Goal: Task Accomplishment & Management: Manage account settings

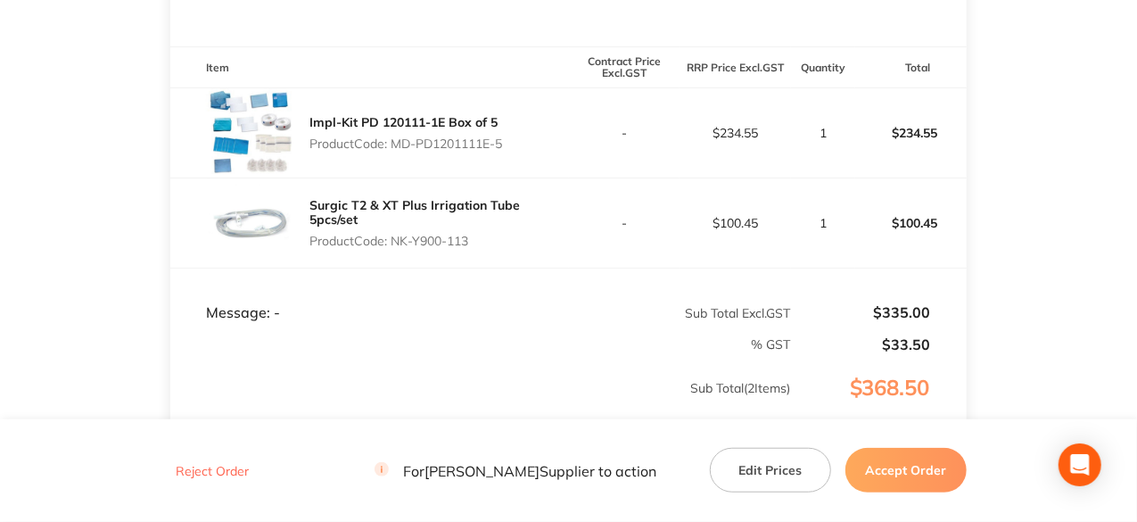
scroll to position [446, 0]
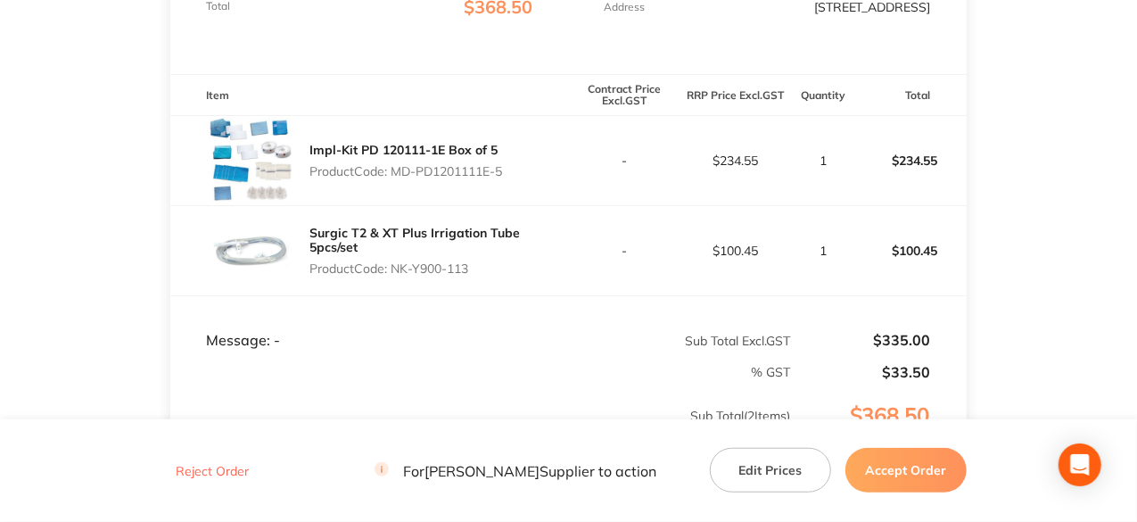
drag, startPoint x: 507, startPoint y: 185, endPoint x: 393, endPoint y: 191, distance: 114.3
click at [393, 178] on p "Product Code: MD-PD1201111E-5" at bounding box center [405, 171] width 193 height 14
copy p "MD-PD1201111E-5"
drag, startPoint x: 474, startPoint y: 283, endPoint x: 396, endPoint y: 276, distance: 78.8
click at [396, 276] on p "Product Code: NK-Y900-113" at bounding box center [438, 268] width 259 height 14
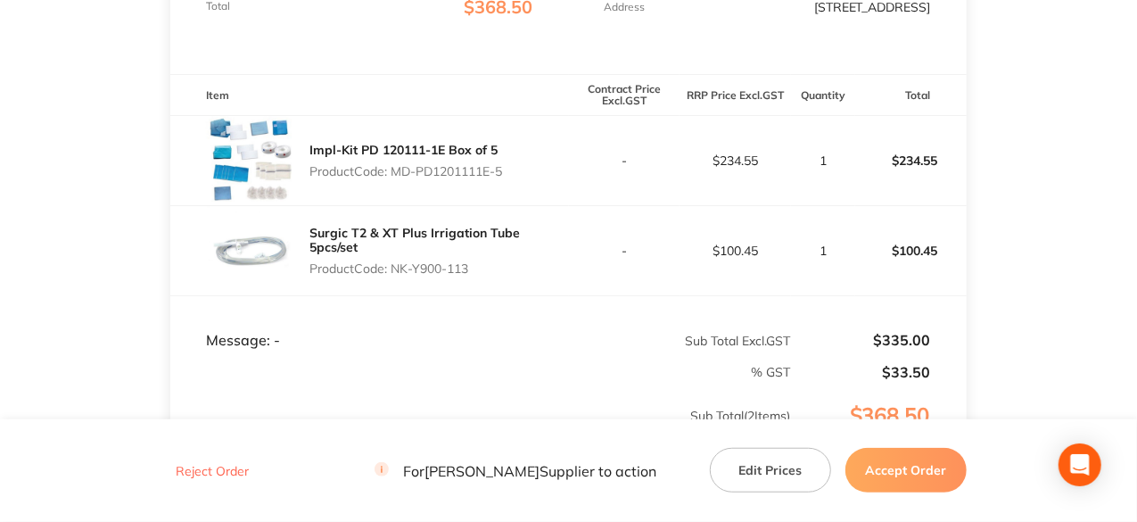
copy p "NK-Y900-113"
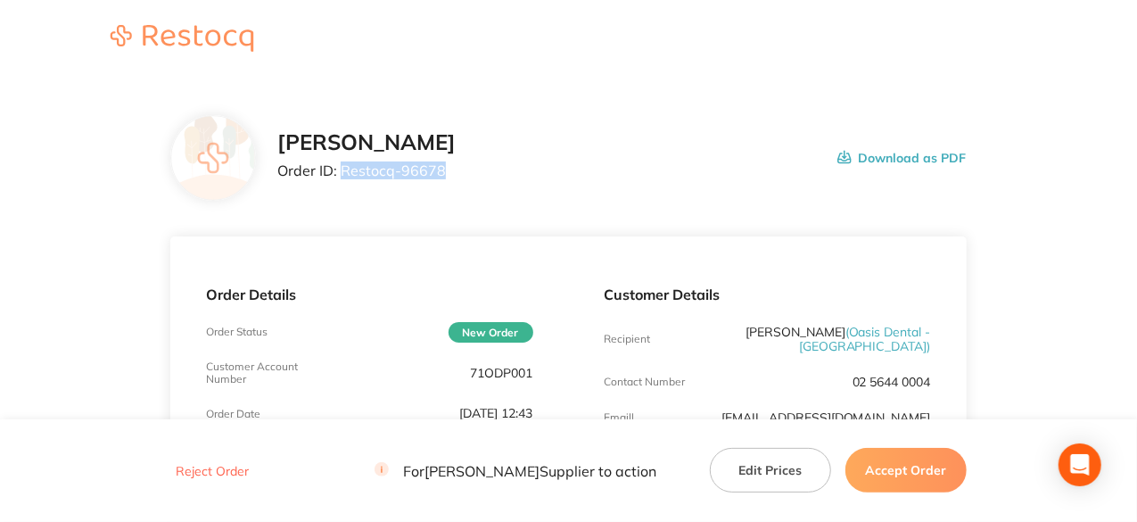
drag, startPoint x: 446, startPoint y: 171, endPoint x: 342, endPoint y: 169, distance: 104.4
click at [342, 169] on p "Order ID: Restocq- 96678" at bounding box center [366, 170] width 178 height 16
copy p "Restocq- 96678"
click at [911, 465] on button "Accept Order" at bounding box center [905, 470] width 121 height 45
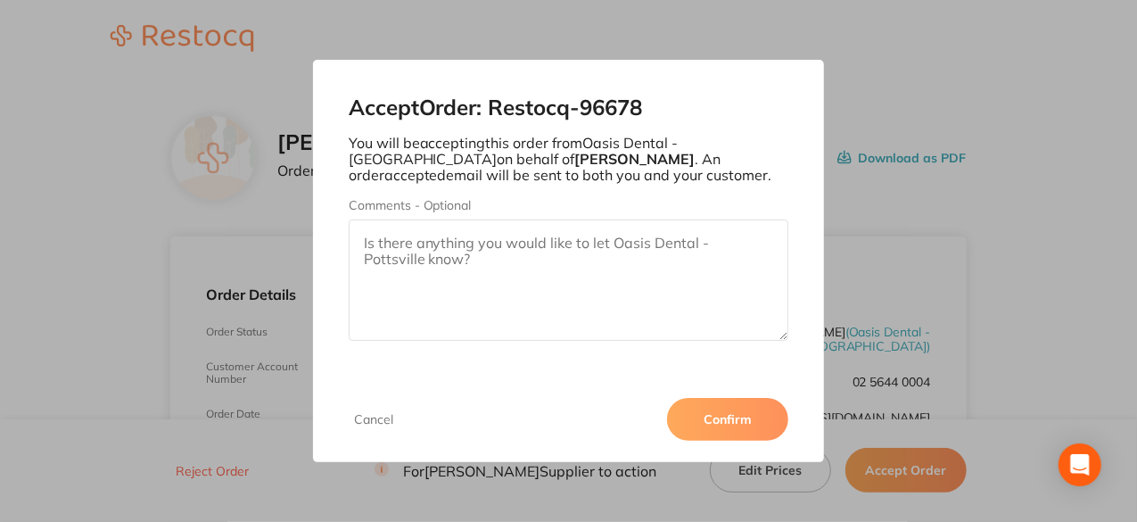
click at [758, 424] on button "Confirm" at bounding box center [727, 419] width 121 height 43
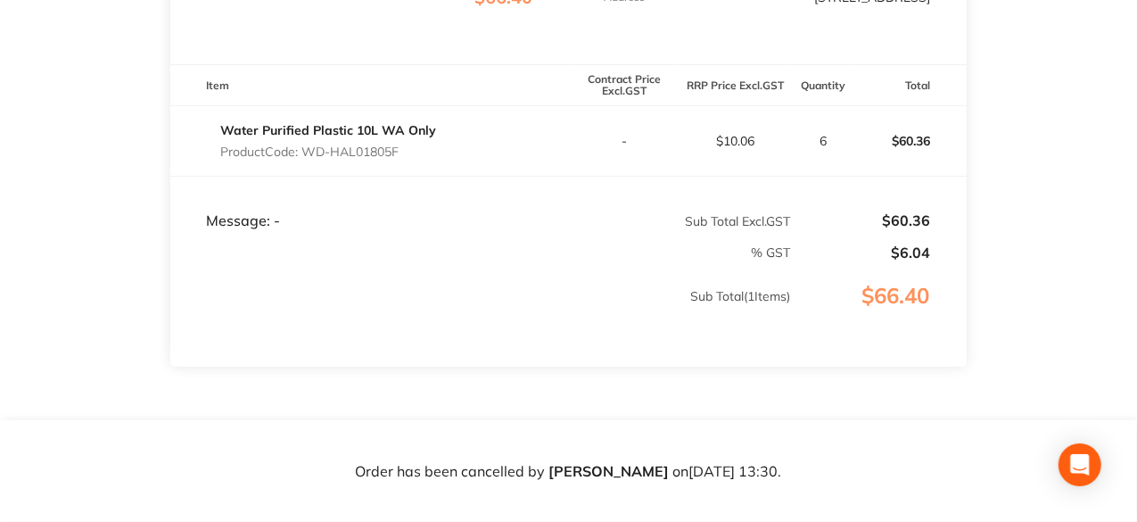
scroll to position [98, 0]
